Goal: Obtain resource: Obtain resource

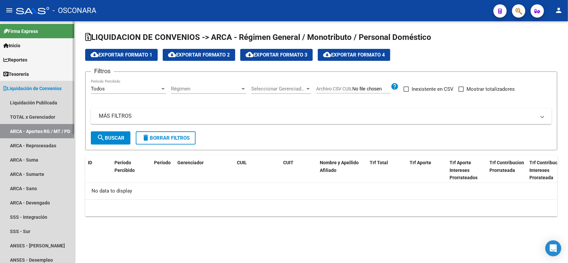
click at [45, 86] on span "Liquidación de Convenios" at bounding box center [32, 88] width 58 height 7
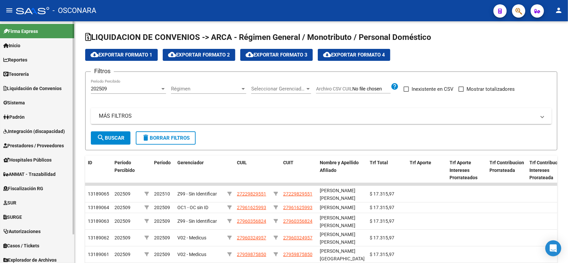
scroll to position [32, 0]
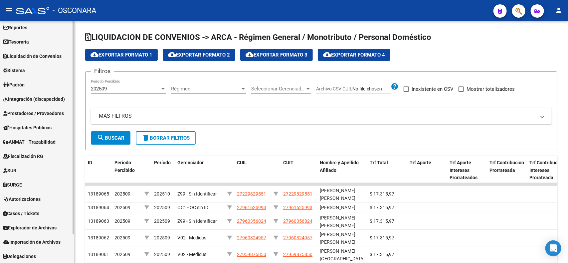
click at [78, 250] on mat-sidenav-container "Firma Express Inicio Calendario SSS Instructivos Contacto OS Reportes Tablero d…" at bounding box center [284, 142] width 568 height 242
click at [35, 226] on span "Explorador de Archivos" at bounding box center [29, 227] width 53 height 7
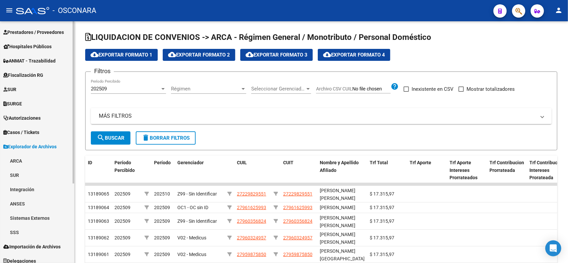
scroll to position [118, 0]
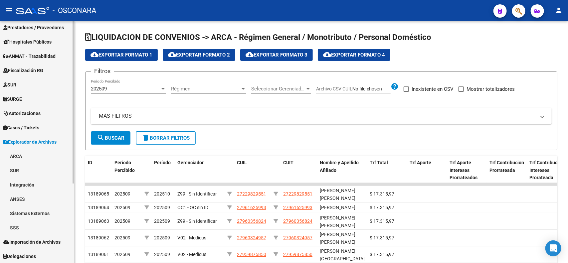
click at [74, 252] on div at bounding box center [74, 181] width 2 height 162
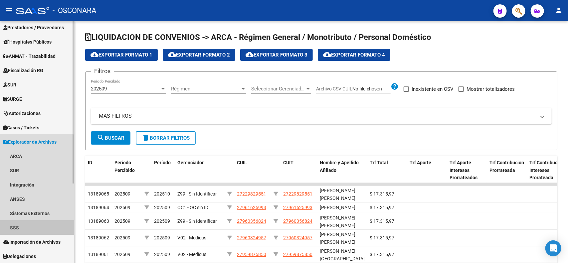
click at [30, 228] on link "SSS" at bounding box center [37, 228] width 74 height 14
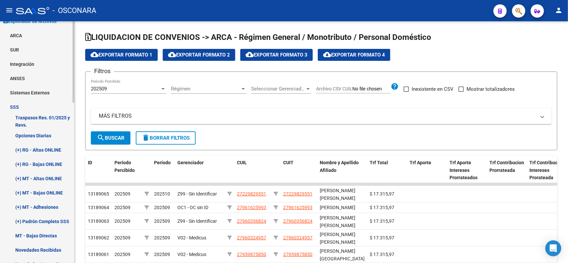
scroll to position [240, 0]
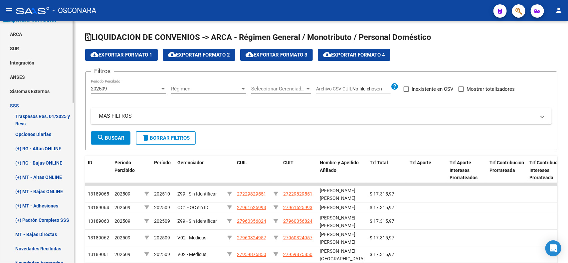
click at [74, 153] on mat-sidenav "Firma Express Inicio Calendario SSS Instructivos Contacto OS Reportes Tablero d…" at bounding box center [37, 142] width 75 height 242
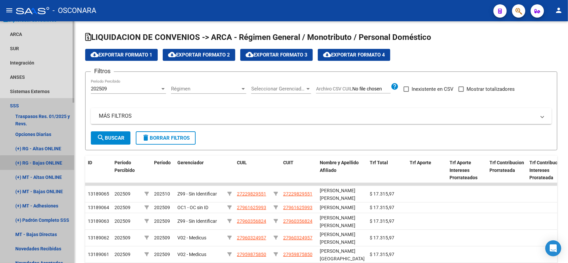
click at [54, 164] on link "(+) RG - Bajas ONLINE" at bounding box center [37, 163] width 74 height 14
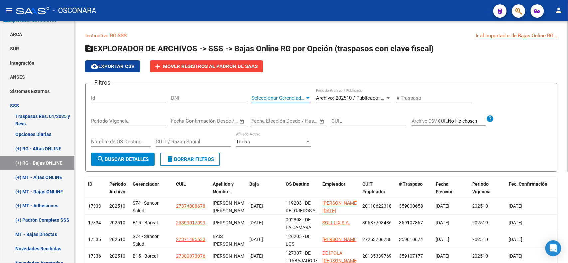
click at [303, 98] on span "Seleccionar Gerenciador" at bounding box center [278, 98] width 54 height 6
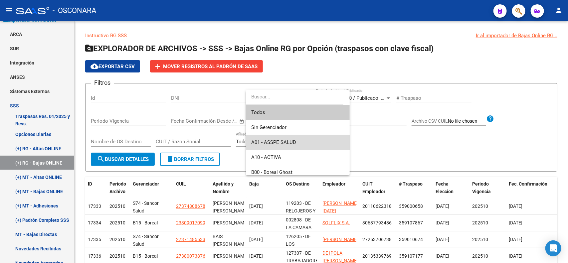
click at [300, 141] on span "A01 - ASSPE SALUD" at bounding box center [297, 142] width 93 height 15
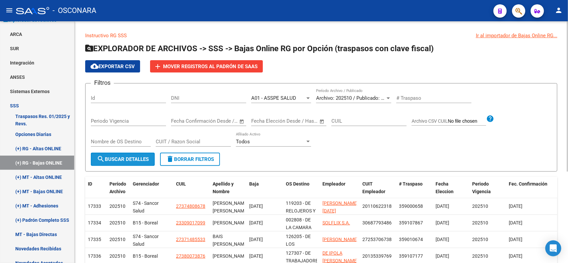
click at [142, 160] on span "search Buscar Detalles" at bounding box center [123, 159] width 52 height 6
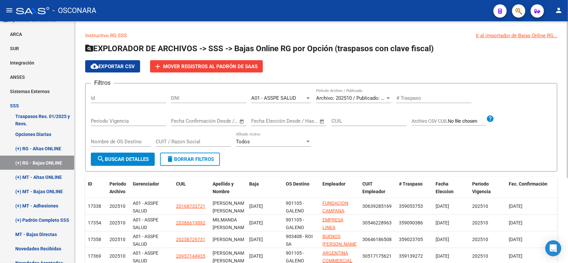
click at [522, 0] on html "menu - OSCONARA person Firma Express Inicio Calendario SSS Instructivos Contact…" at bounding box center [284, 131] width 568 height 263
click at [125, 66] on span "cloud_download Exportar CSV" at bounding box center [113, 67] width 44 height 6
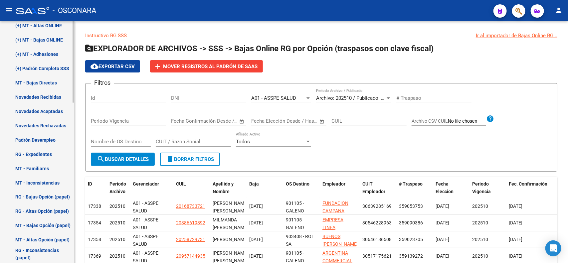
scroll to position [385, 0]
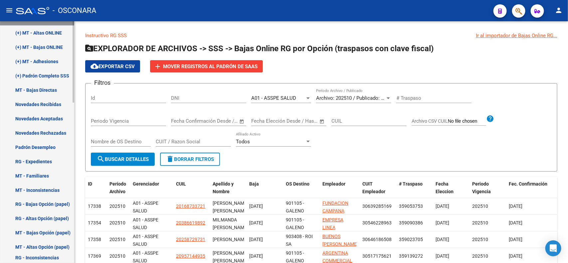
click at [83, 204] on mat-sidenav-container "Firma Express Inicio Calendario SSS Instructivos Contacto OS Reportes Tablero d…" at bounding box center [284, 142] width 568 height 242
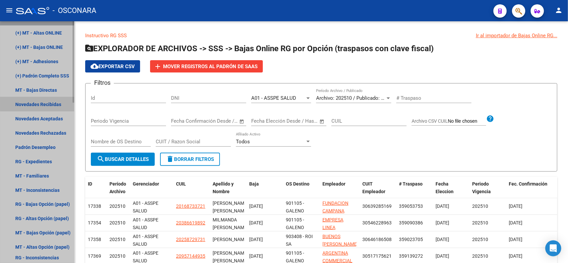
click at [51, 100] on link "Novedades Recibidas" at bounding box center [37, 104] width 74 height 14
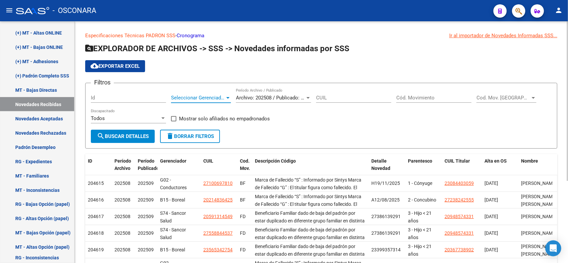
click at [218, 95] on span "Seleccionar Gerenciador" at bounding box center [198, 98] width 54 height 6
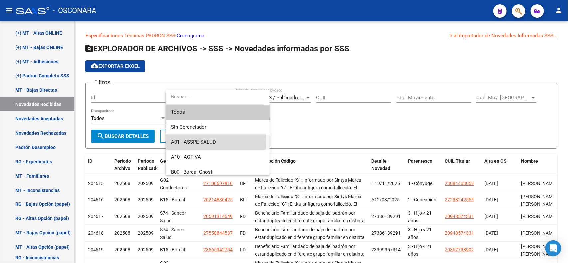
click at [216, 141] on span "A01 - ASSPE SALUD" at bounding box center [217, 142] width 93 height 15
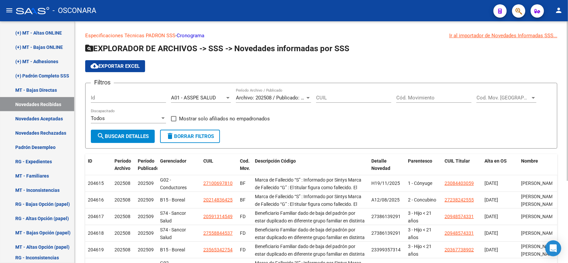
click at [486, 102] on div "Cod. Mov. Categoria Cod. Mov. [GEOGRAPHIC_DATA]" at bounding box center [506, 96] width 60 height 14
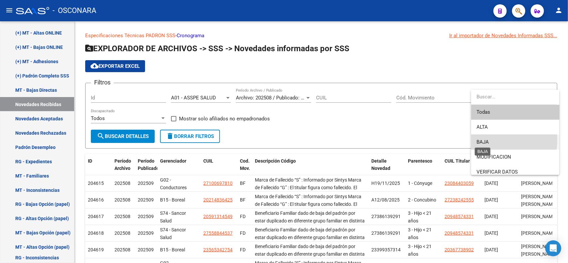
click at [483, 140] on span "BAJA" at bounding box center [482, 142] width 12 height 6
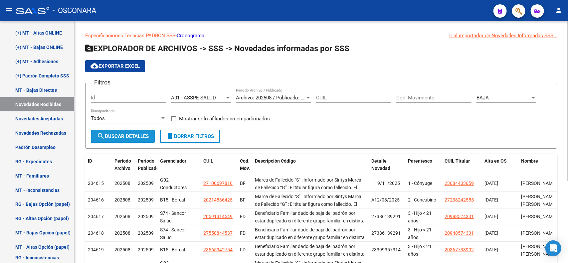
click at [126, 134] on span "search Buscar Detalles" at bounding box center [123, 136] width 52 height 6
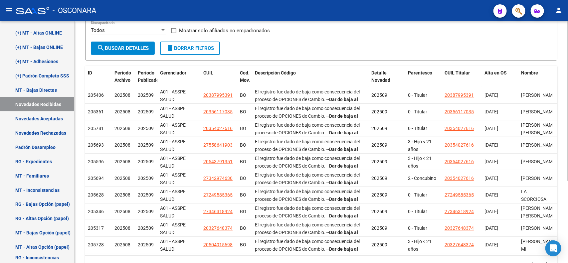
scroll to position [124, 0]
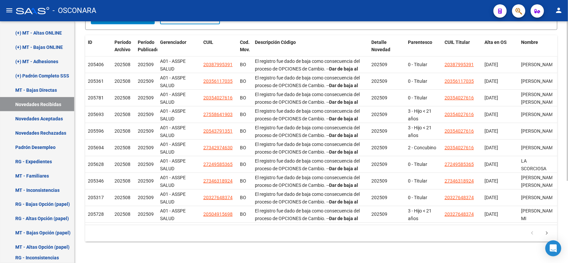
click at [567, 182] on div at bounding box center [568, 183] width 2 height 160
click at [550, 234] on icon "go to next page" at bounding box center [546, 234] width 9 height 8
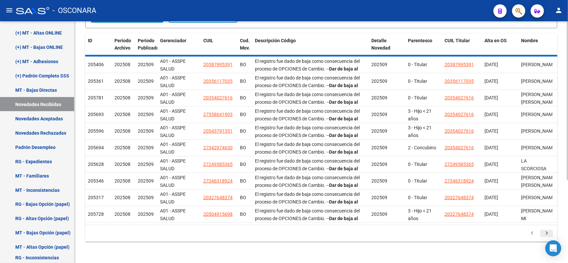
scroll to position [41, 0]
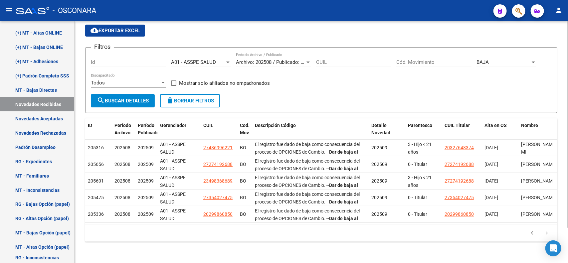
click at [550, 234] on icon "go to next page" at bounding box center [546, 234] width 9 height 8
click at [126, 28] on button "cloud_download Exportar EXCEL" at bounding box center [115, 31] width 60 height 12
